Goal: Task Accomplishment & Management: Manage account settings

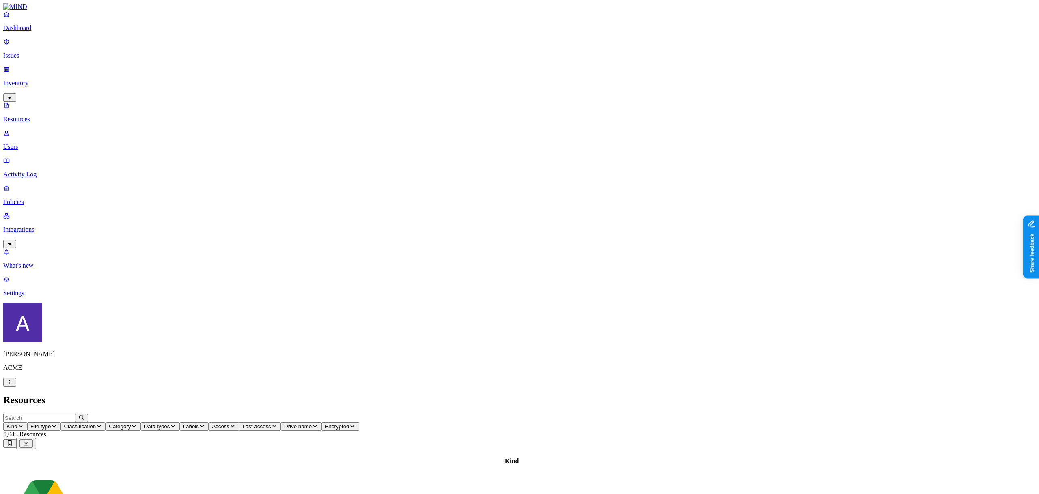
scroll to position [2, 0]
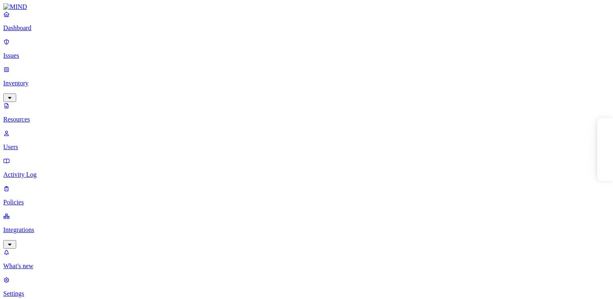
click at [30, 112] on div "Dashboard Issues Inventory Resources Users Activity Log Policies Integrations" at bounding box center [306, 130] width 607 height 238
click at [29, 198] on p "Policies" at bounding box center [306, 201] width 607 height 7
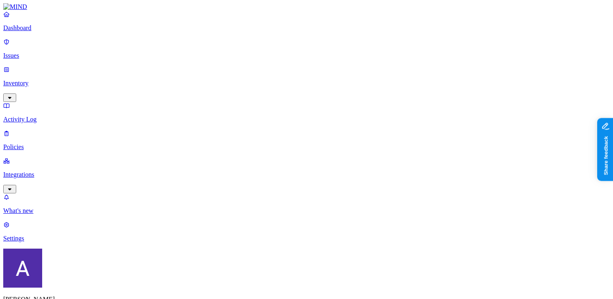
click at [266, 164] on label "Classification" at bounding box center [264, 160] width 36 height 7
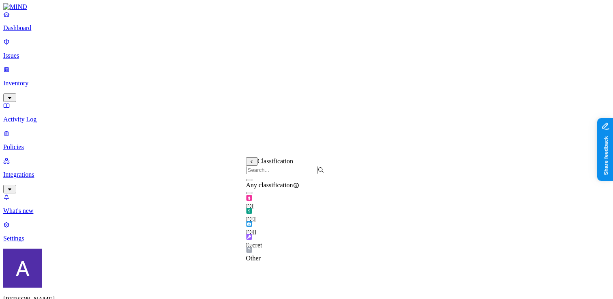
click at [254, 202] on span "PII" at bounding box center [250, 205] width 8 height 7
click at [278, 211] on div "PCI" at bounding box center [285, 211] width 78 height 23
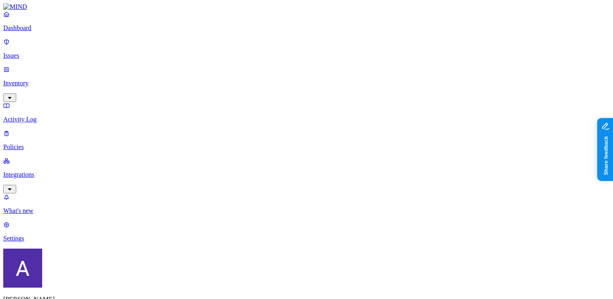
click at [329, 164] on label "OR" at bounding box center [326, 160] width 9 height 7
click at [334, 193] on label "Data type" at bounding box center [328, 186] width 12 height 14
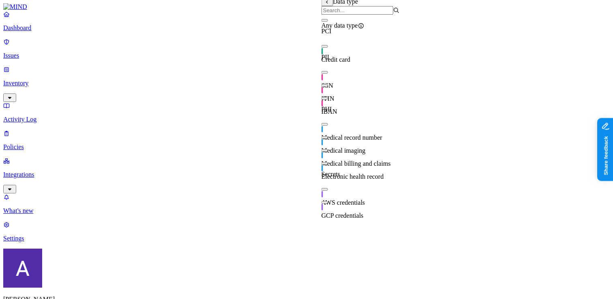
click at [356, 101] on div "ITIN" at bounding box center [361, 91] width 78 height 23
click at [356, 108] on div "IBAN" at bounding box center [361, 104] width 78 height 23
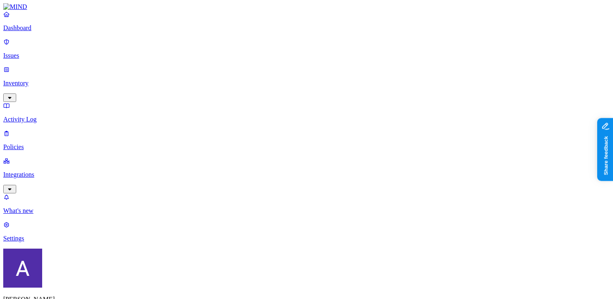
click at [434, 176] on label "AND" at bounding box center [437, 173] width 14 height 7
click at [447, 185] on label "Data type" at bounding box center [442, 182] width 25 height 7
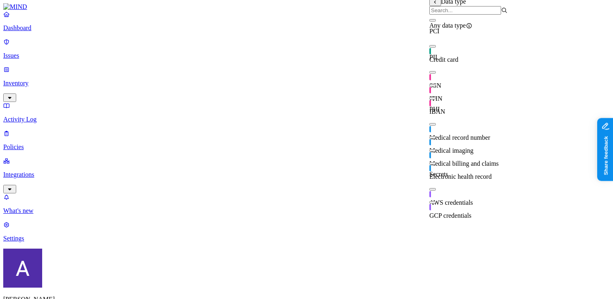
click at [467, 112] on div "IBAN" at bounding box center [469, 104] width 78 height 23
click at [464, 101] on div "ITIN" at bounding box center [469, 91] width 78 height 23
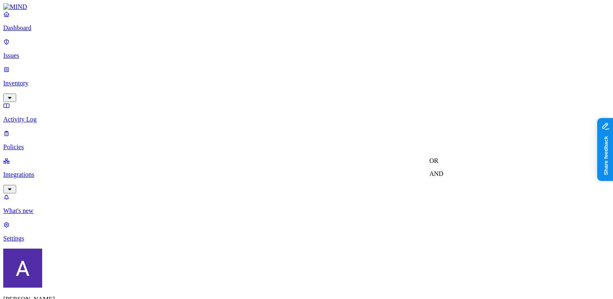
click at [444, 177] on label "AND" at bounding box center [437, 173] width 14 height 7
click at [450, 198] on label "File type" at bounding box center [441, 195] width 23 height 7
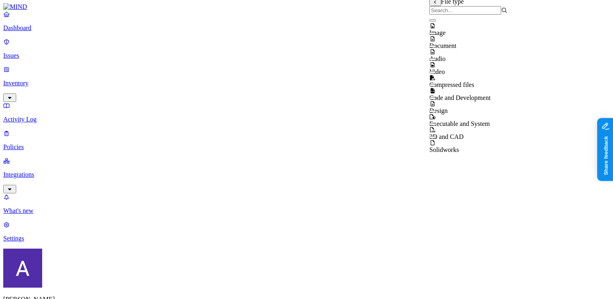
click at [464, 134] on span "3D and CAD" at bounding box center [447, 136] width 34 height 7
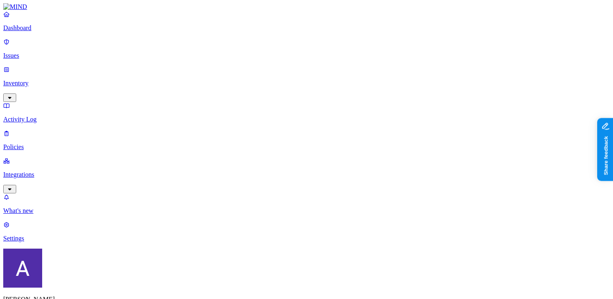
click at [29, 52] on p "Issues" at bounding box center [306, 55] width 607 height 7
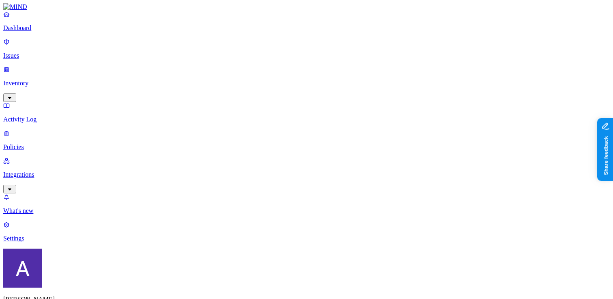
click at [37, 143] on p "Policies" at bounding box center [306, 146] width 607 height 7
click at [44, 143] on p "Policies" at bounding box center [306, 146] width 607 height 7
type input "aviga"
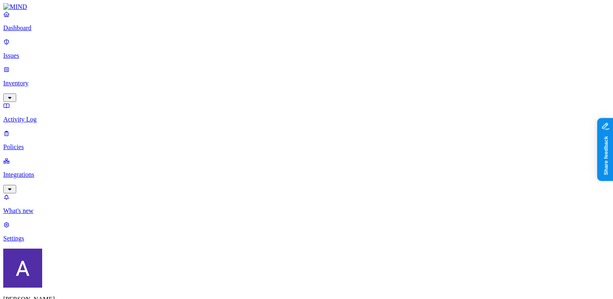
click at [258, 123] on label "Data type" at bounding box center [252, 123] width 12 height 14
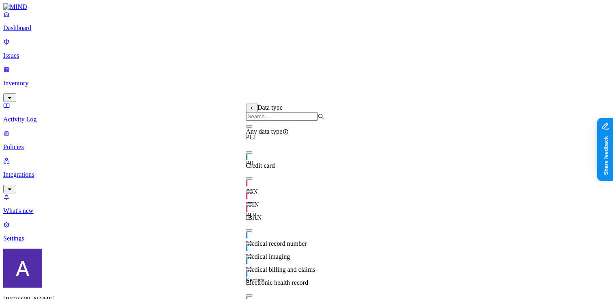
click at [263, 162] on div "Credit card" at bounding box center [285, 161] width 78 height 15
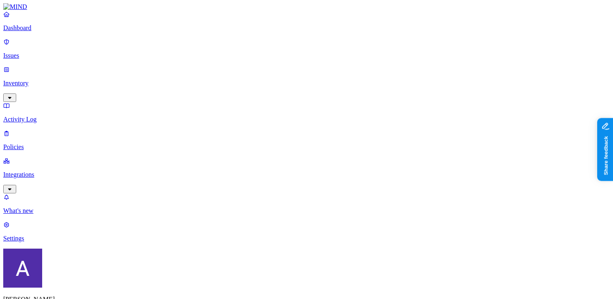
click at [317, 110] on label "OR" at bounding box center [312, 106] width 9 height 7
click at [336, 119] on label "Classification" at bounding box center [326, 115] width 36 height 7
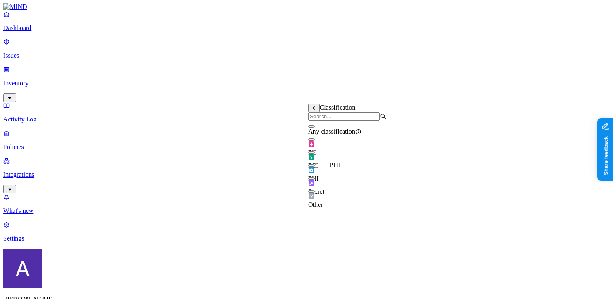
click at [319, 175] on span "PHI" at bounding box center [313, 178] width 11 height 7
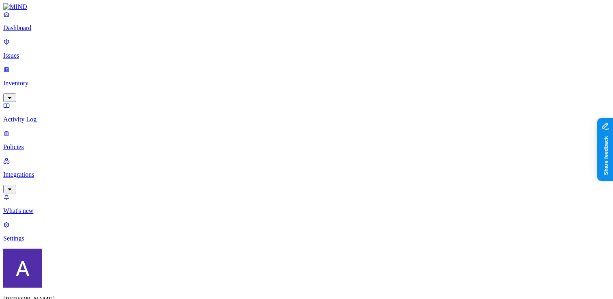
click at [284, 152] on label "Web Category" at bounding box center [272, 145] width 24 height 14
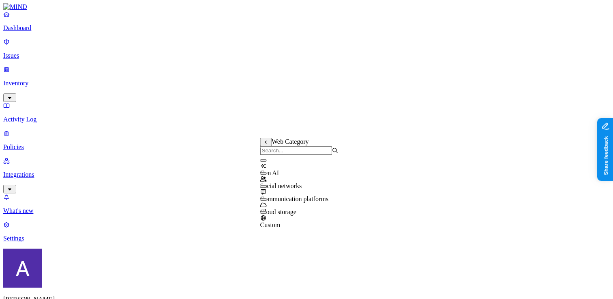
click at [310, 170] on div "Gen AI" at bounding box center [299, 166] width 78 height 22
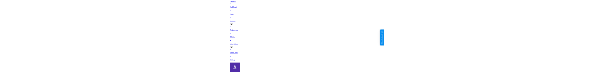
scroll to position [462, 0]
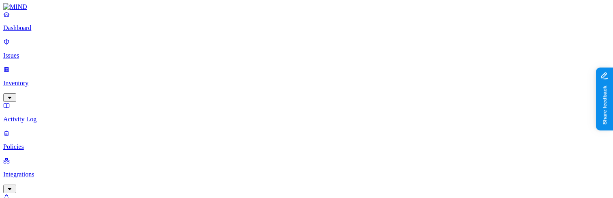
scroll to position [21, 0]
click at [284, 75] on label "is not" at bounding box center [280, 89] width 8 height 14
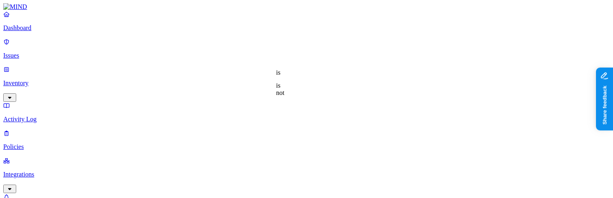
click at [281, 75] on label "is" at bounding box center [278, 72] width 4 height 7
click at [326, 75] on label "AND" at bounding box center [319, 85] width 14 height 7
click at [333, 75] on label "Web Domain" at bounding box center [322, 97] width 21 height 14
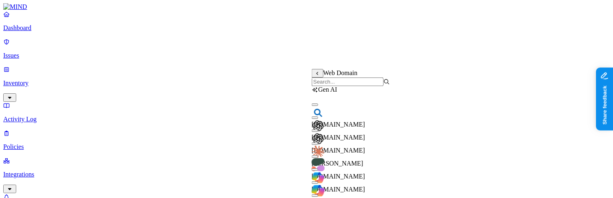
click at [355, 75] on span "chat.openai.com" at bounding box center [339, 137] width 54 height 7
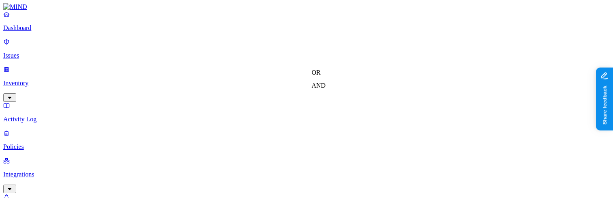
click at [306, 75] on label "is not" at bounding box center [302, 102] width 8 height 14
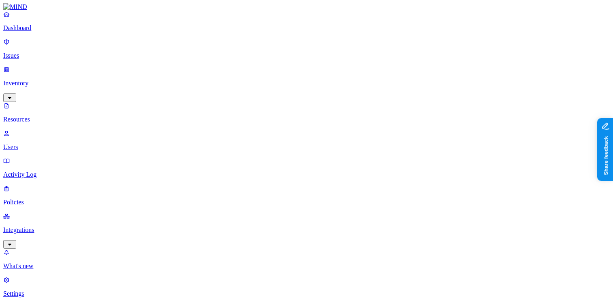
scroll to position [2, 0]
